Goal: Download file/media

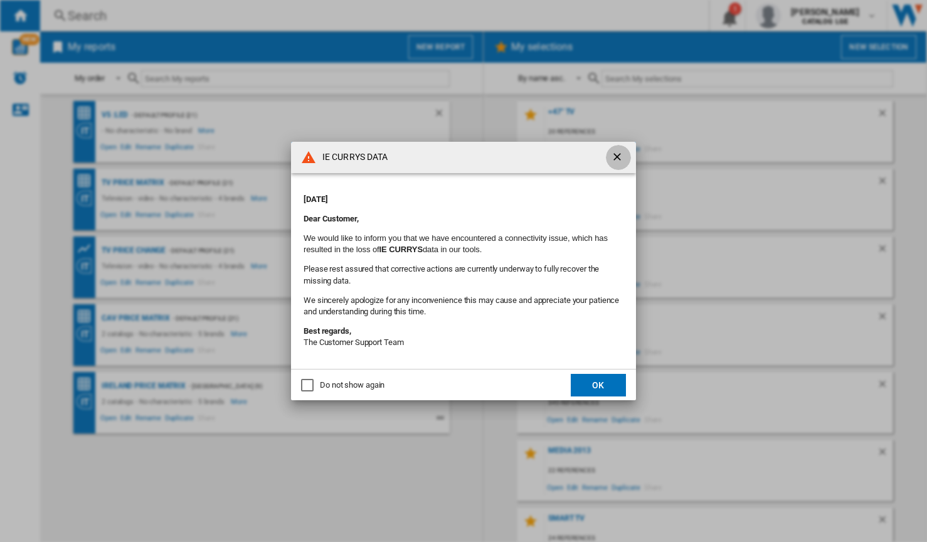
click at [612, 156] on ng-md-icon "getI18NText('BUTTONS.CLOSE_DIALOG')" at bounding box center [618, 157] width 15 height 15
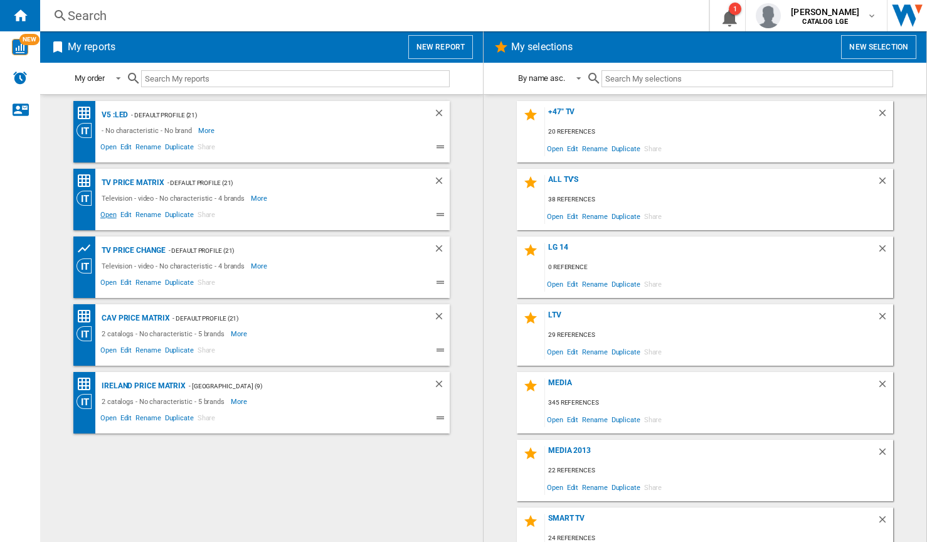
click at [109, 213] on span "Open" at bounding box center [108, 216] width 20 height 15
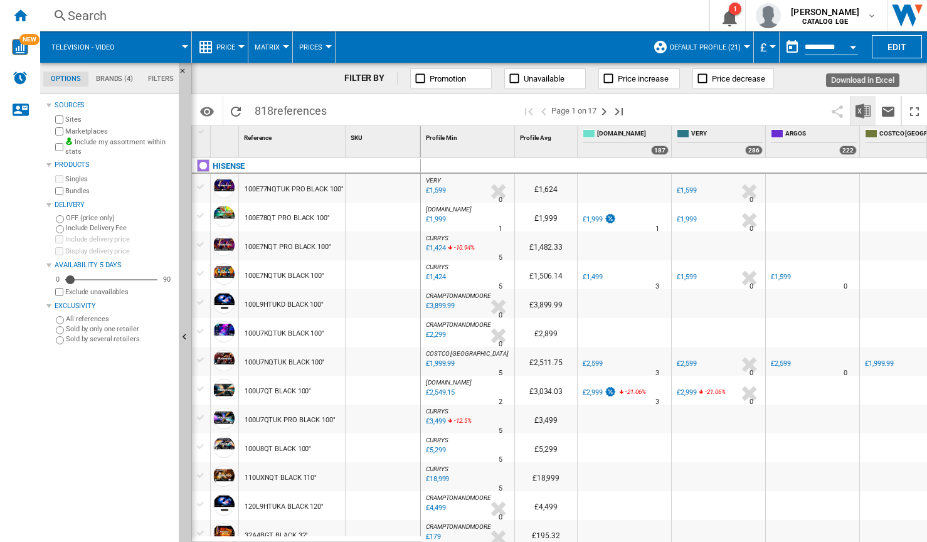
click at [860, 108] on img "Download in Excel" at bounding box center [862, 110] width 15 height 15
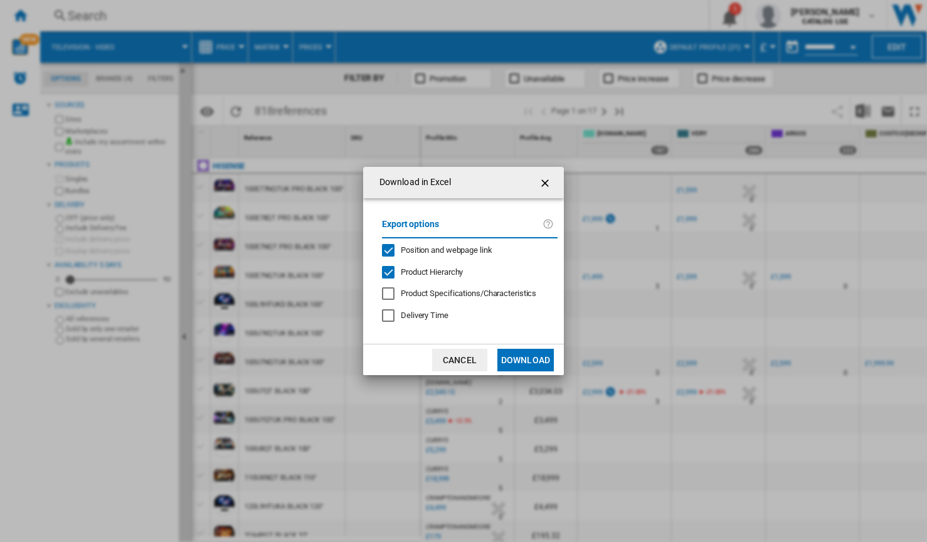
click at [387, 249] on div "Position and webpage link" at bounding box center [388, 250] width 13 height 13
click at [387, 271] on div "Product Hierarchy" at bounding box center [388, 272] width 13 height 13
click at [508, 359] on button "Download" at bounding box center [525, 360] width 56 height 23
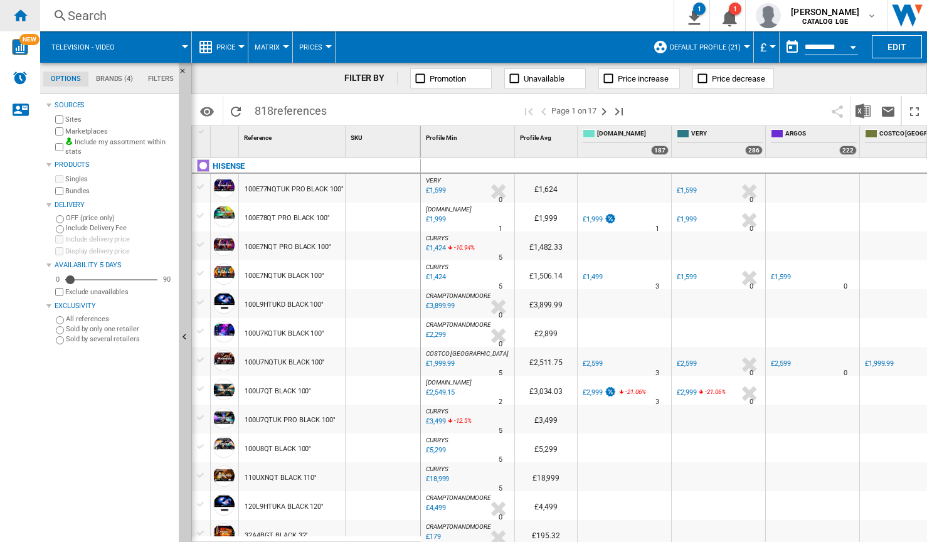
click at [28, 11] on div "Home" at bounding box center [20, 15] width 40 height 31
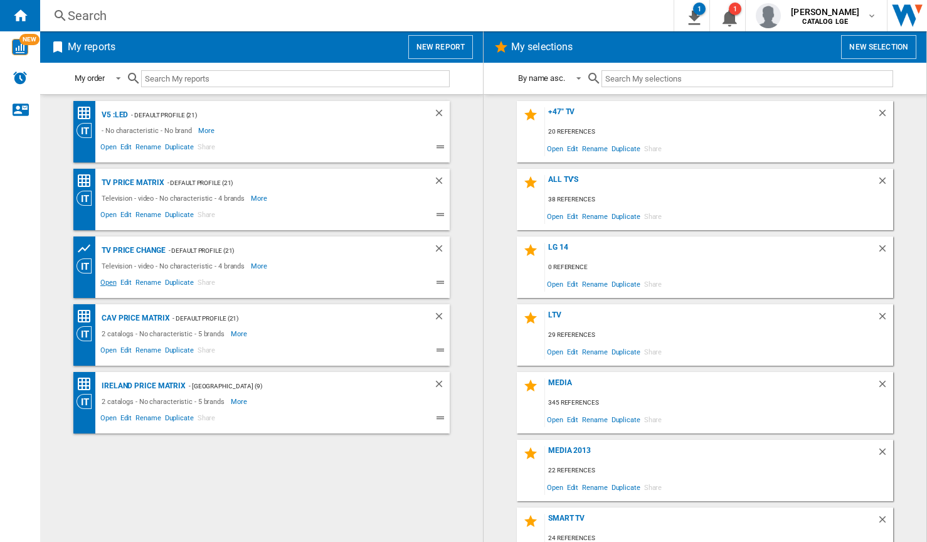
click at [110, 282] on span "Open" at bounding box center [108, 284] width 20 height 15
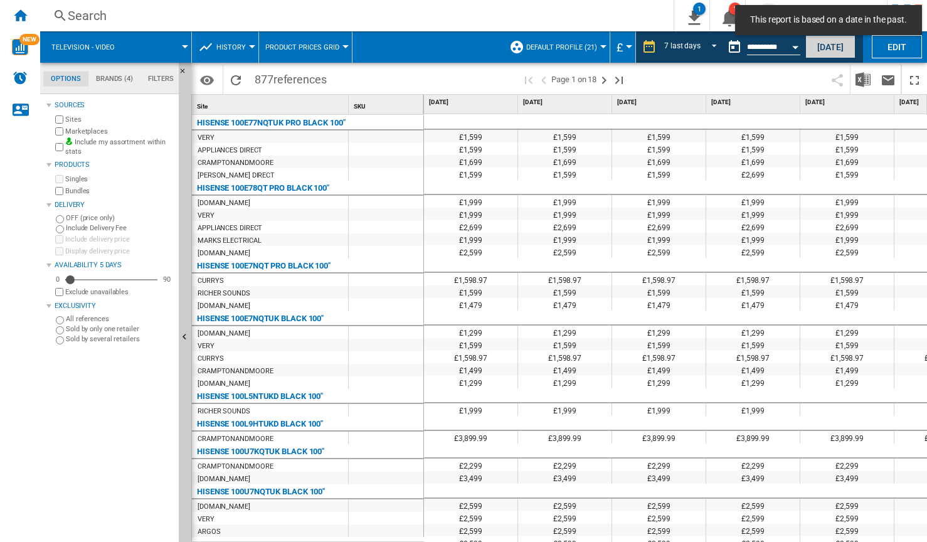
click at [825, 47] on button "[DATE]" at bounding box center [830, 46] width 50 height 23
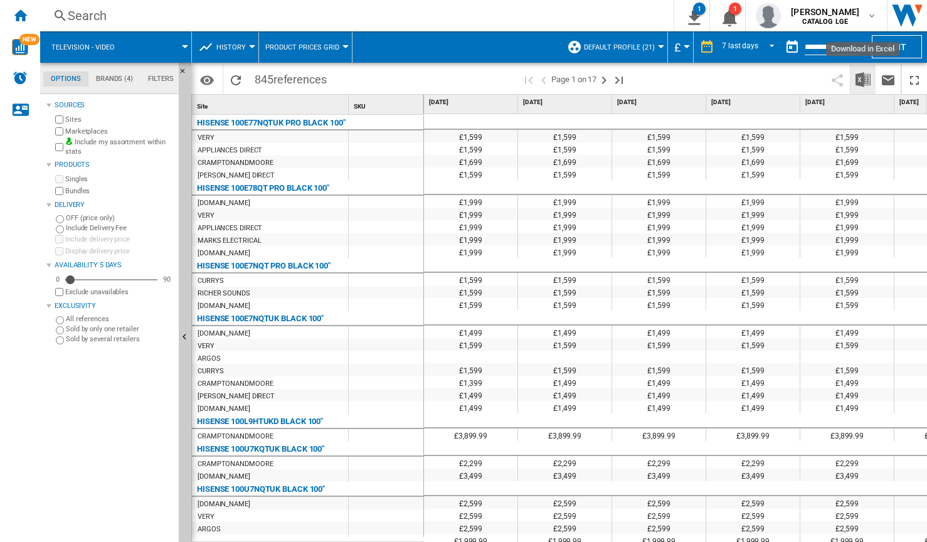
click at [861, 76] on img "Download in Excel" at bounding box center [862, 79] width 15 height 15
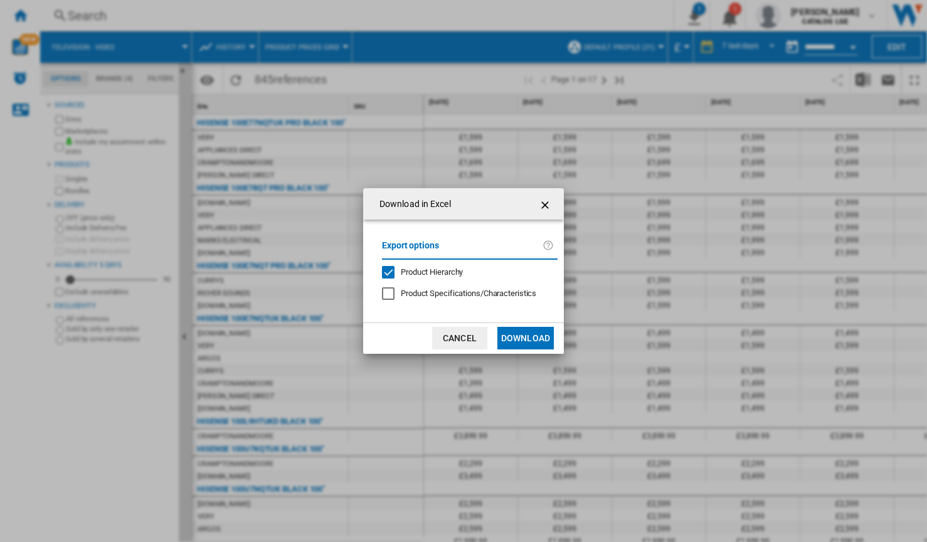
click at [386, 266] on div "Product Hierarchy" at bounding box center [388, 272] width 13 height 13
click at [518, 339] on button "Download" at bounding box center [525, 338] width 56 height 23
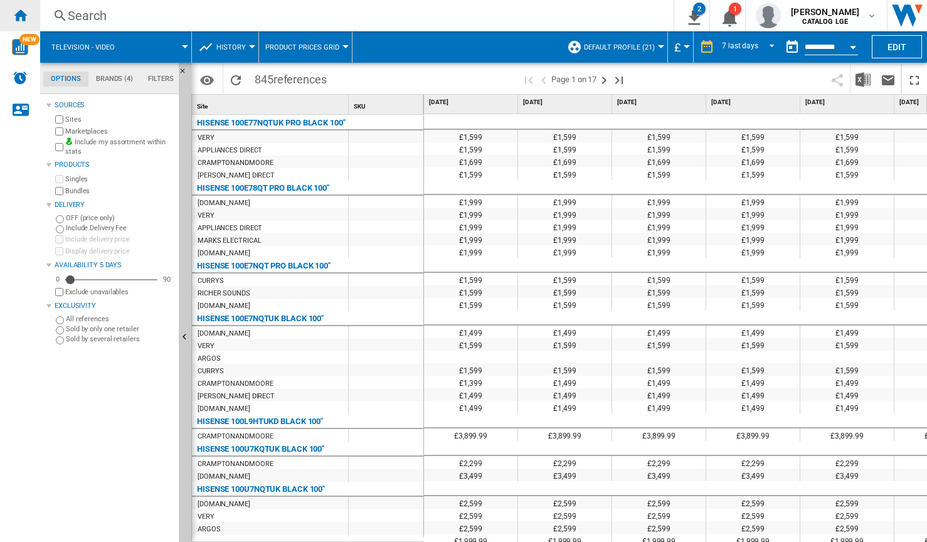
click at [21, 13] on ng-md-icon "Home" at bounding box center [20, 15] width 15 height 15
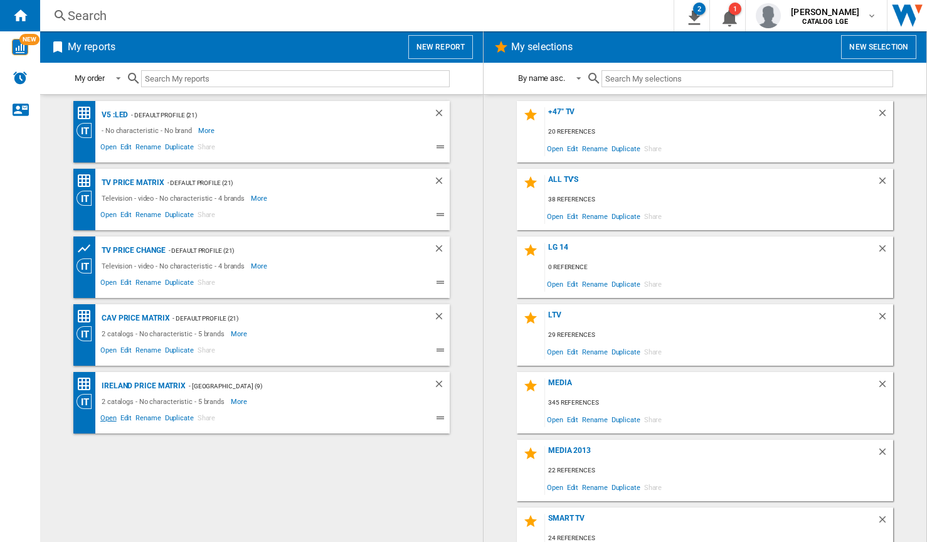
click at [110, 419] on span "Open" at bounding box center [108, 419] width 20 height 15
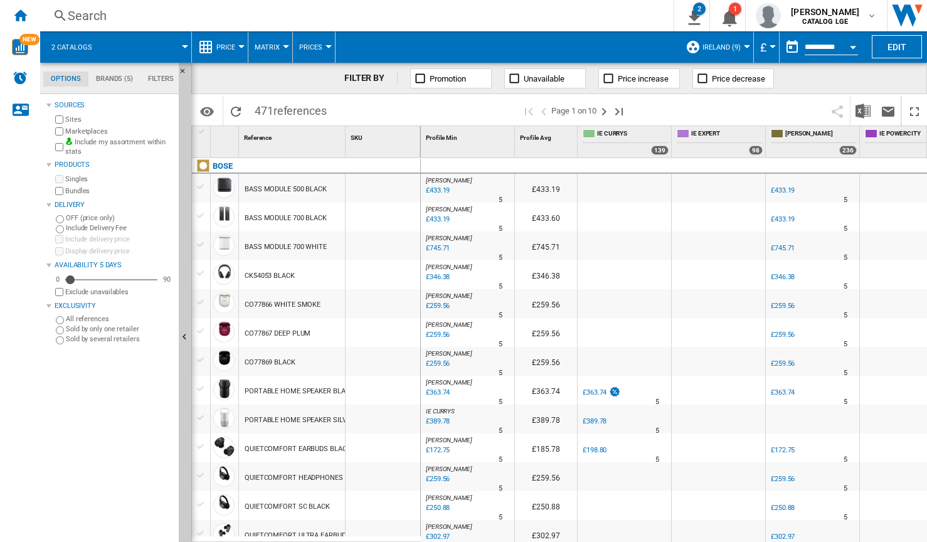
click at [771, 45] on div "Currency" at bounding box center [772, 46] width 6 height 3
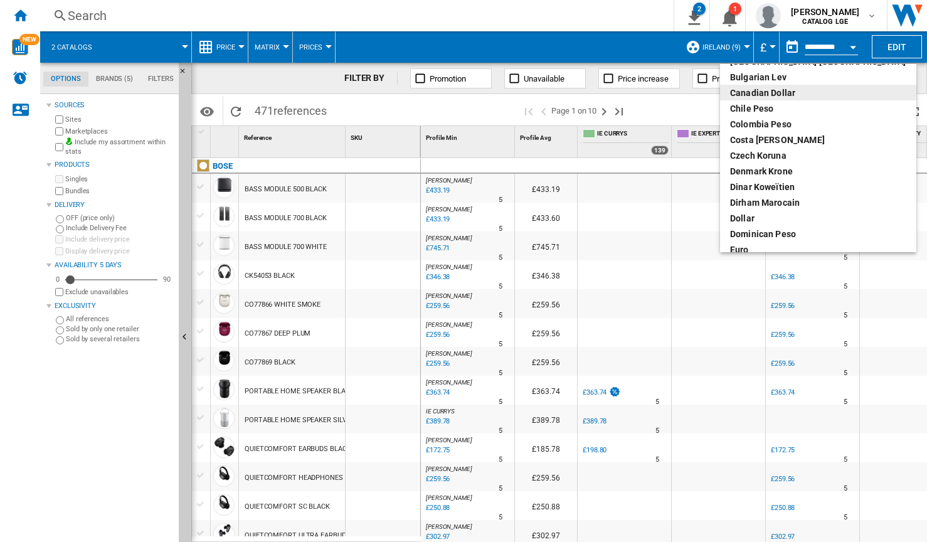
scroll to position [125, 0]
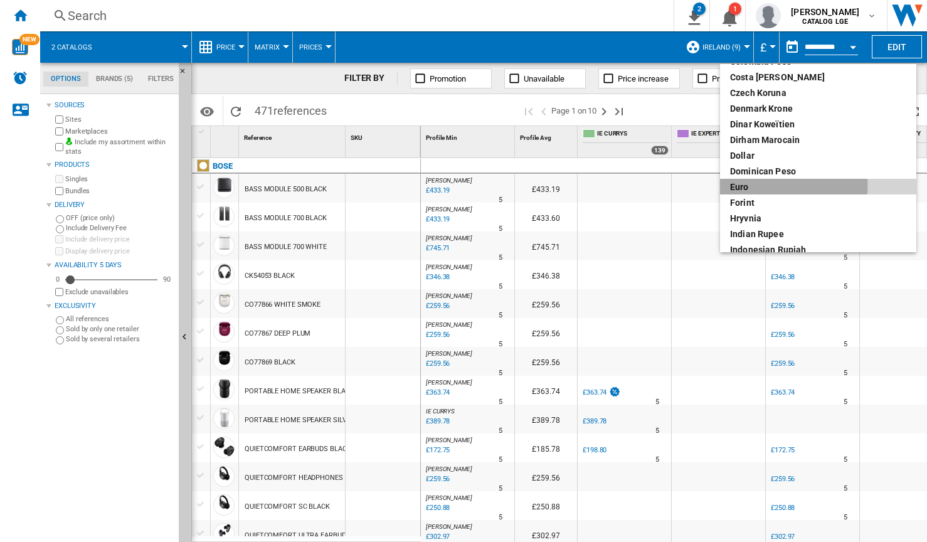
click at [761, 186] on div "euro" at bounding box center [818, 187] width 176 height 13
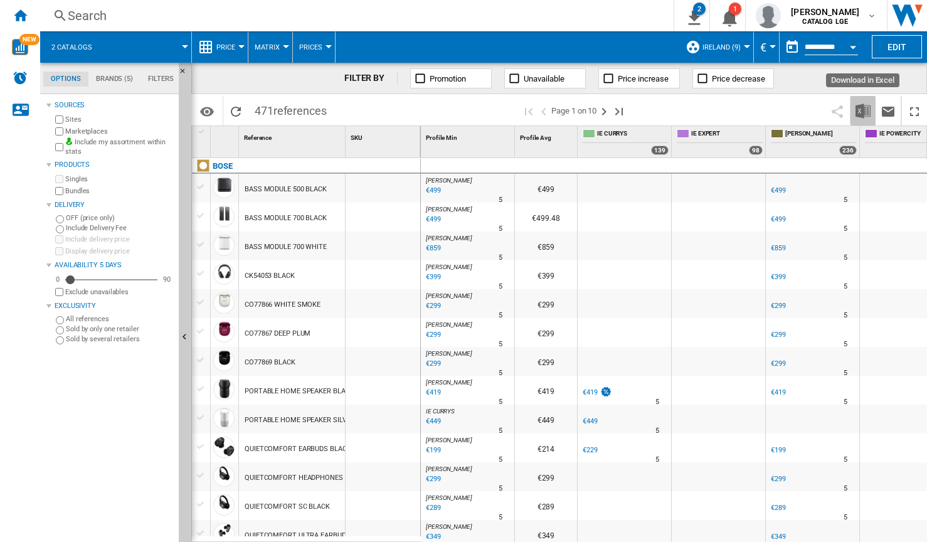
click at [861, 113] on img "Download in Excel" at bounding box center [862, 110] width 15 height 15
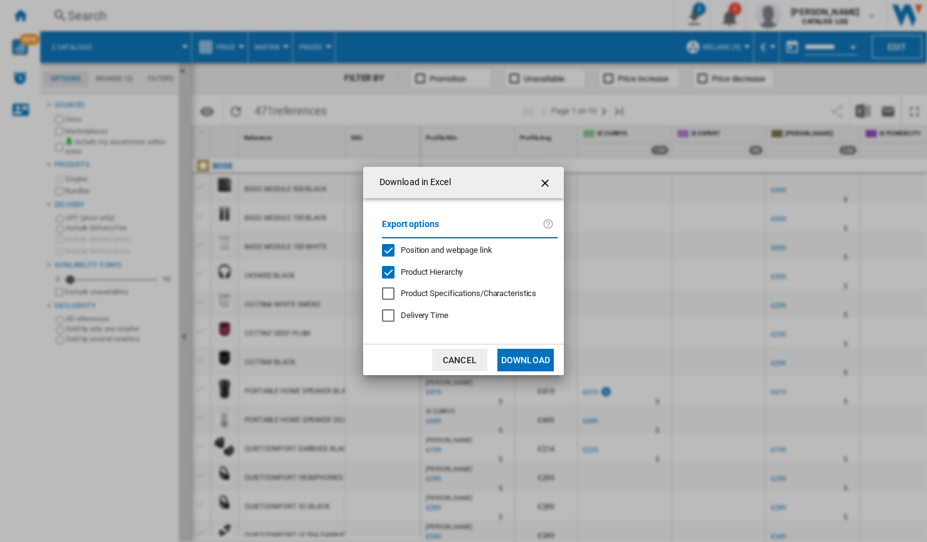
click at [390, 251] on div "Position and webpage link" at bounding box center [388, 250] width 13 height 13
click at [389, 273] on div "Product Hierarchy" at bounding box center [388, 272] width 13 height 13
click at [517, 362] on button "Download" at bounding box center [525, 360] width 56 height 23
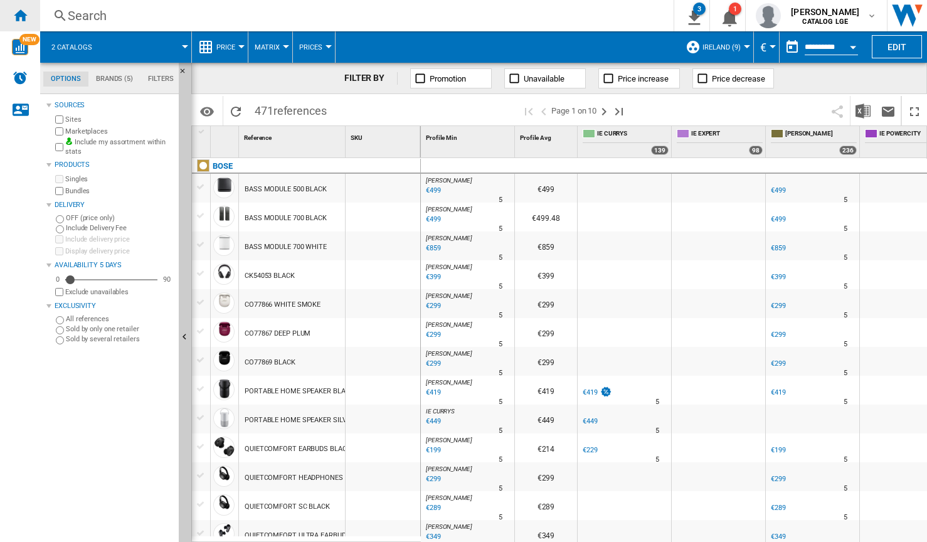
click at [21, 13] on ng-md-icon "Home" at bounding box center [20, 15] width 15 height 15
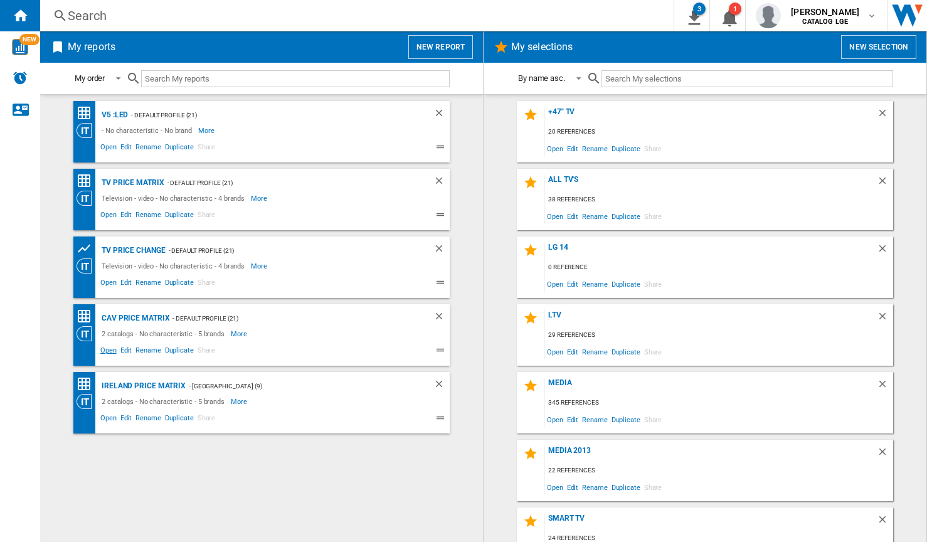
click at [110, 349] on span "Open" at bounding box center [108, 351] width 20 height 15
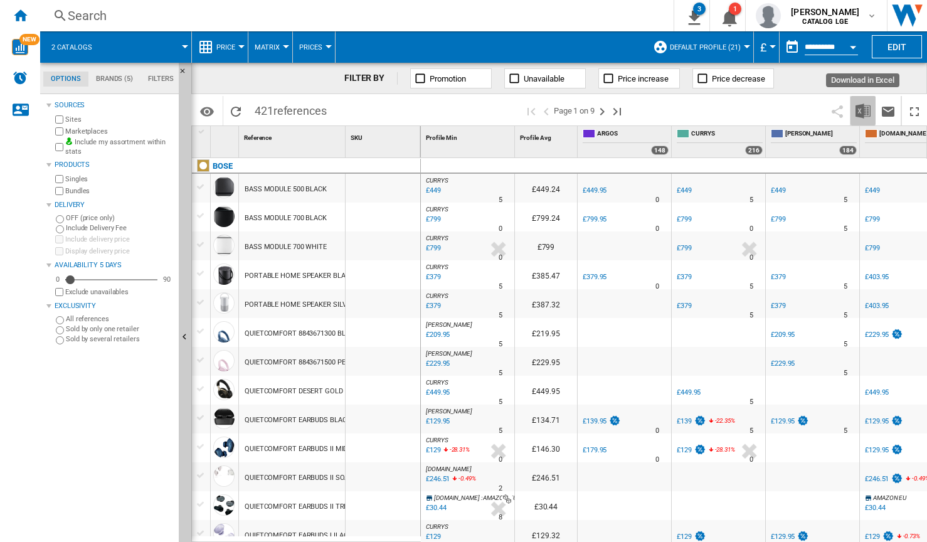
click at [858, 110] on img "Download in Excel" at bounding box center [862, 110] width 15 height 15
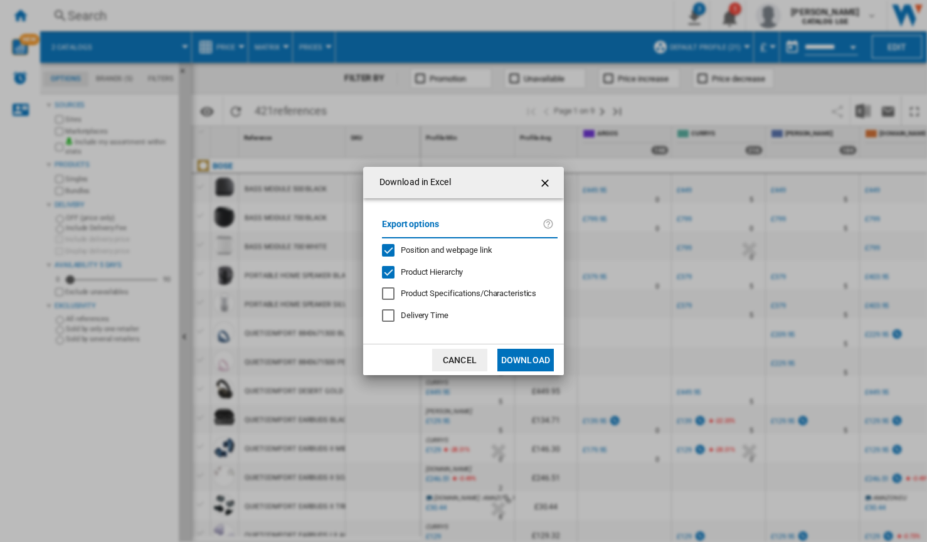
click at [390, 251] on div "Position and webpage link" at bounding box center [388, 250] width 13 height 13
click at [389, 271] on div "Product Hierarchy" at bounding box center [388, 272] width 13 height 13
click at [525, 361] on button "Download" at bounding box center [525, 360] width 56 height 23
